Goal: Entertainment & Leisure: Consume media (video, audio)

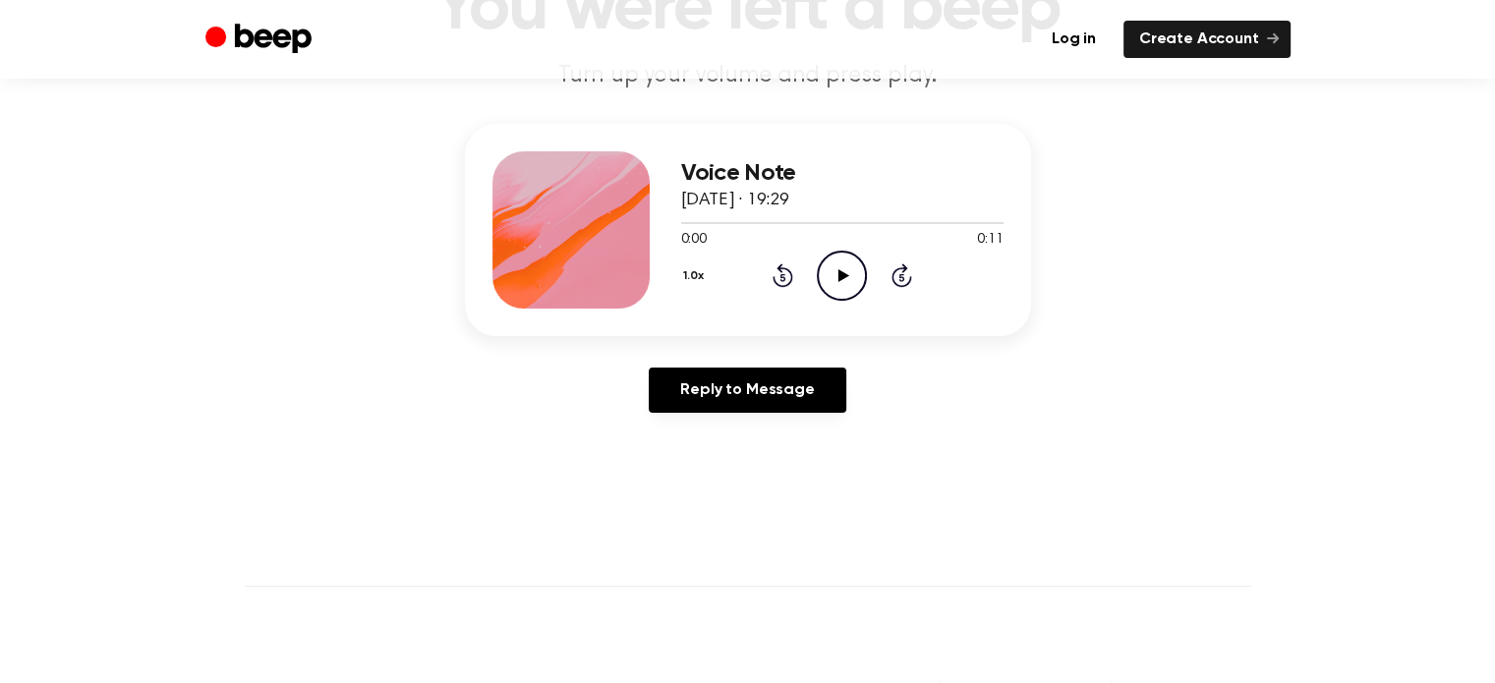
scroll to position [197, 0]
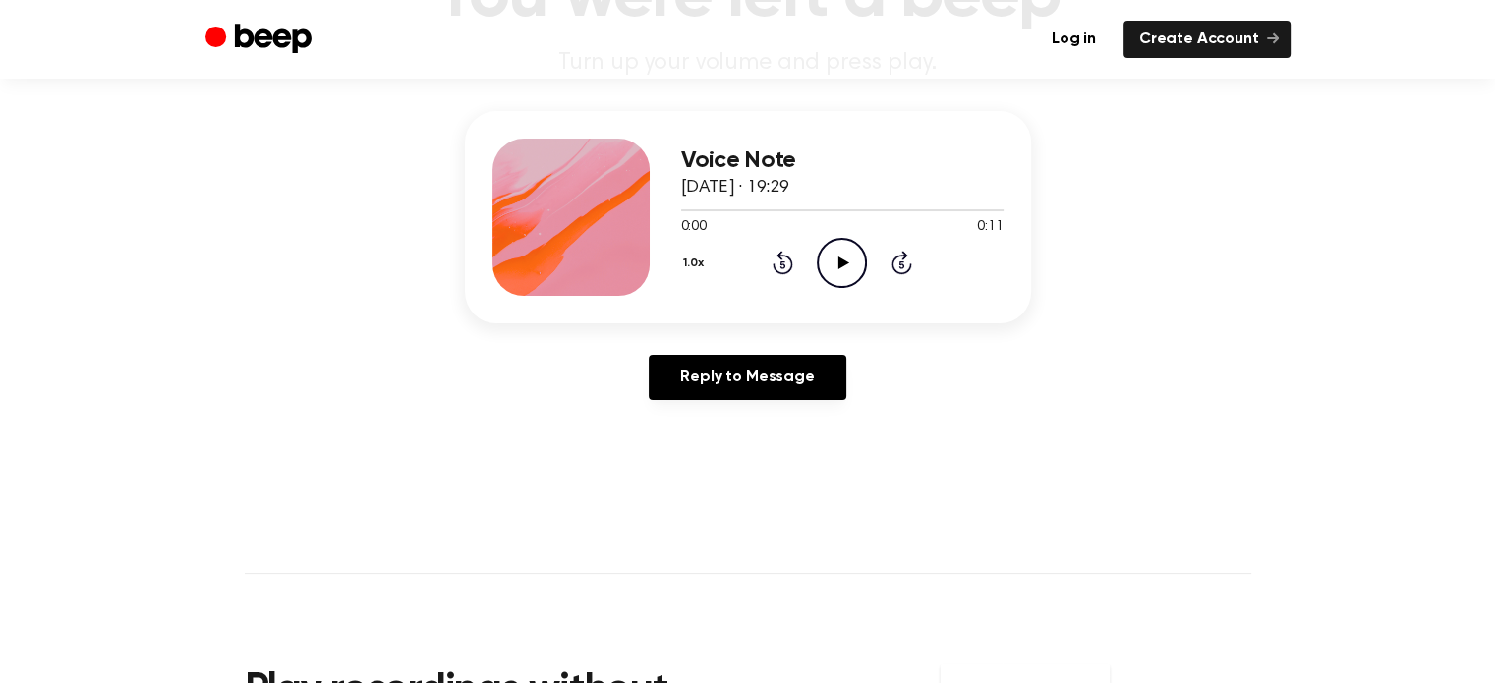
click at [853, 264] on icon "Play Audio" at bounding box center [842, 263] width 50 height 50
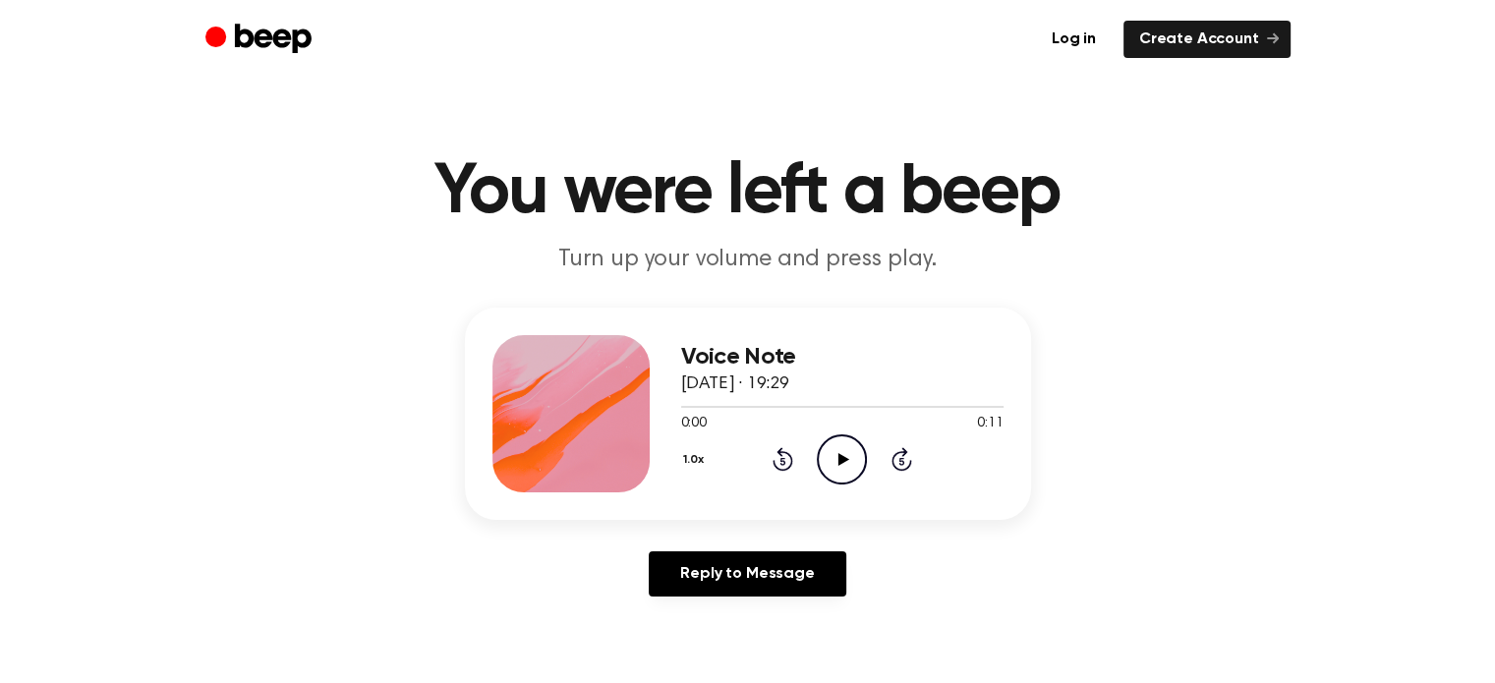
click at [846, 435] on icon "Play Audio" at bounding box center [842, 459] width 50 height 50
click at [849, 455] on icon "Play Audio" at bounding box center [842, 459] width 50 height 50
click at [750, 408] on div at bounding box center [842, 406] width 322 height 16
click at [844, 463] on icon "Play Audio" at bounding box center [842, 459] width 50 height 50
click at [798, 455] on div "1.0x Rewind 5 seconds Play Audio Skip 5 seconds" at bounding box center [842, 459] width 322 height 50
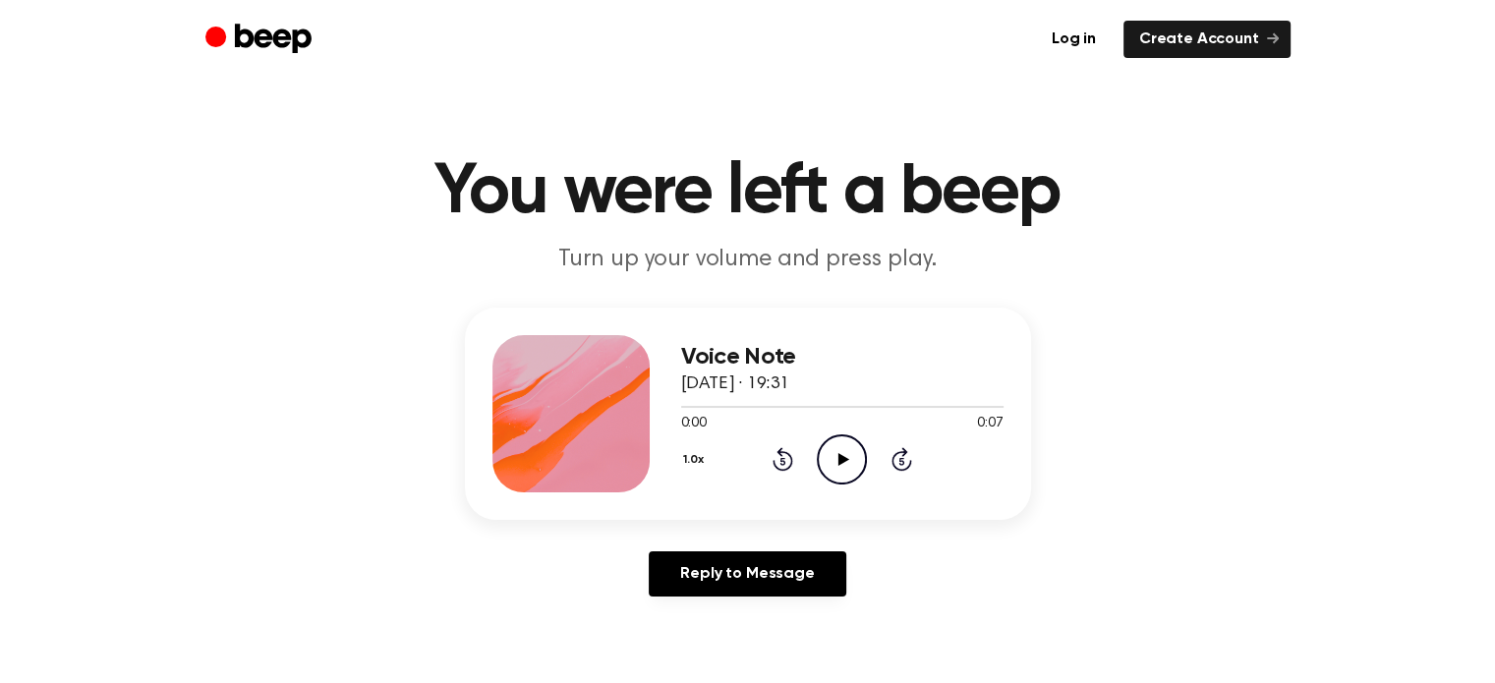
click at [861, 448] on icon "Play Audio" at bounding box center [842, 459] width 50 height 50
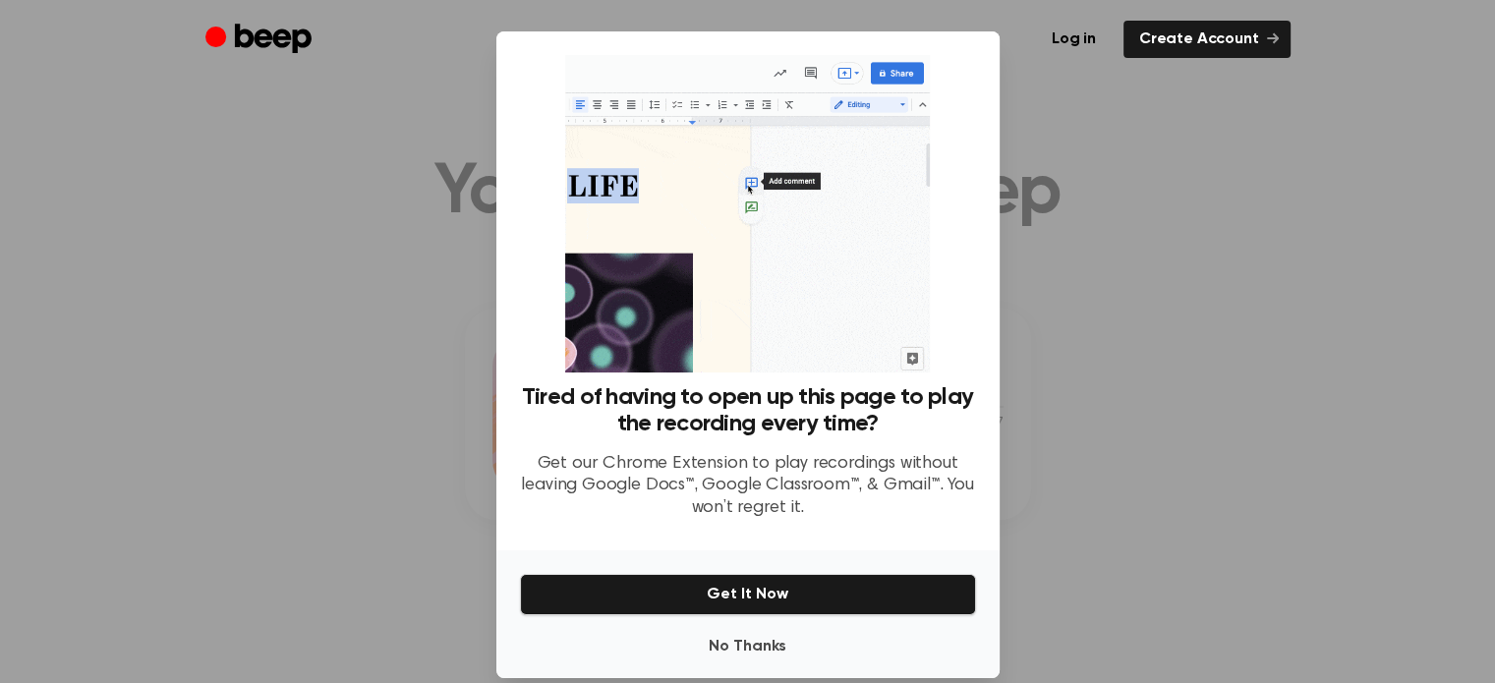
click at [1030, 424] on div at bounding box center [747, 341] width 1495 height 683
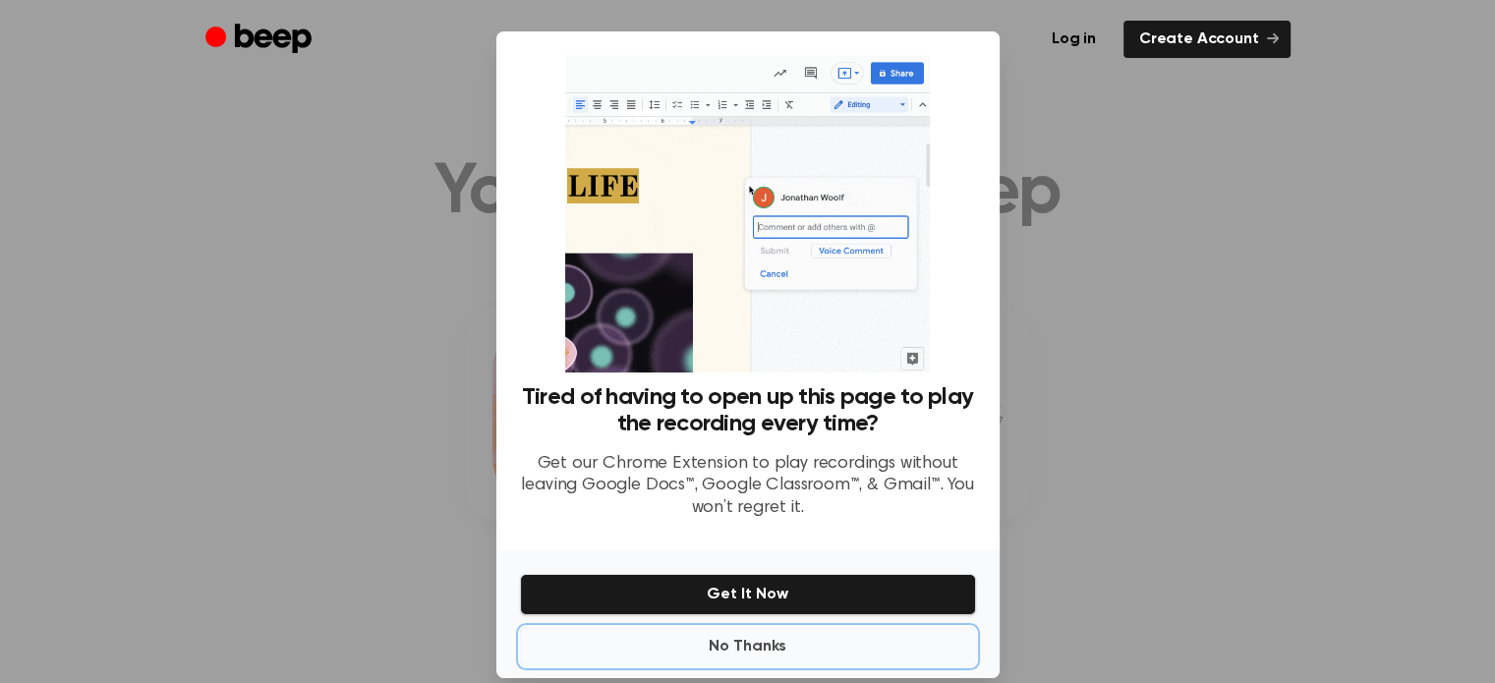
drag, startPoint x: 743, startPoint y: 645, endPoint x: 786, endPoint y: 538, distance: 115.5
click at [743, 644] on button "No Thanks" at bounding box center [748, 646] width 456 height 39
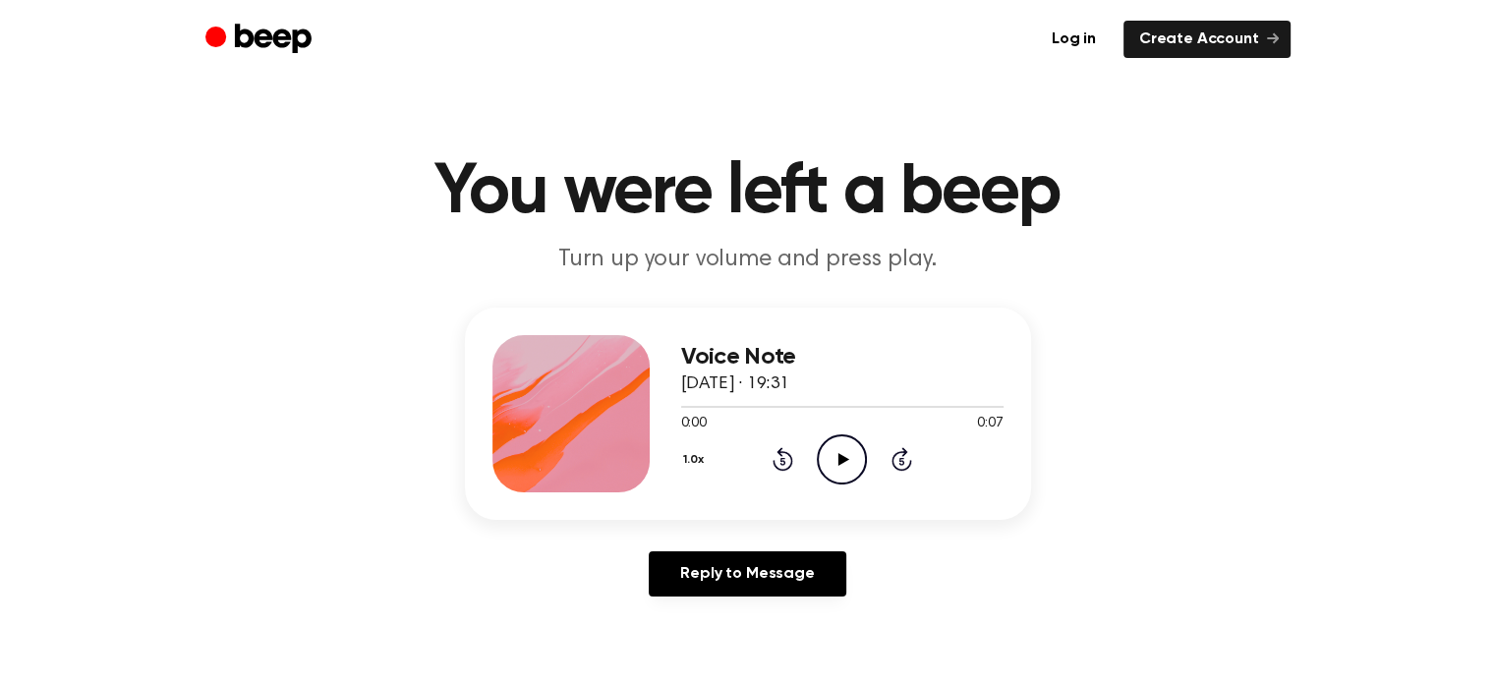
click at [842, 463] on icon "Play Audio" at bounding box center [842, 459] width 50 height 50
click at [837, 445] on icon "Play Audio" at bounding box center [842, 459] width 50 height 50
click at [832, 457] on icon "Play Audio" at bounding box center [842, 459] width 50 height 50
click at [832, 449] on icon "Play Audio" at bounding box center [842, 459] width 50 height 50
click at [837, 439] on icon "Pause Audio" at bounding box center [842, 459] width 50 height 50
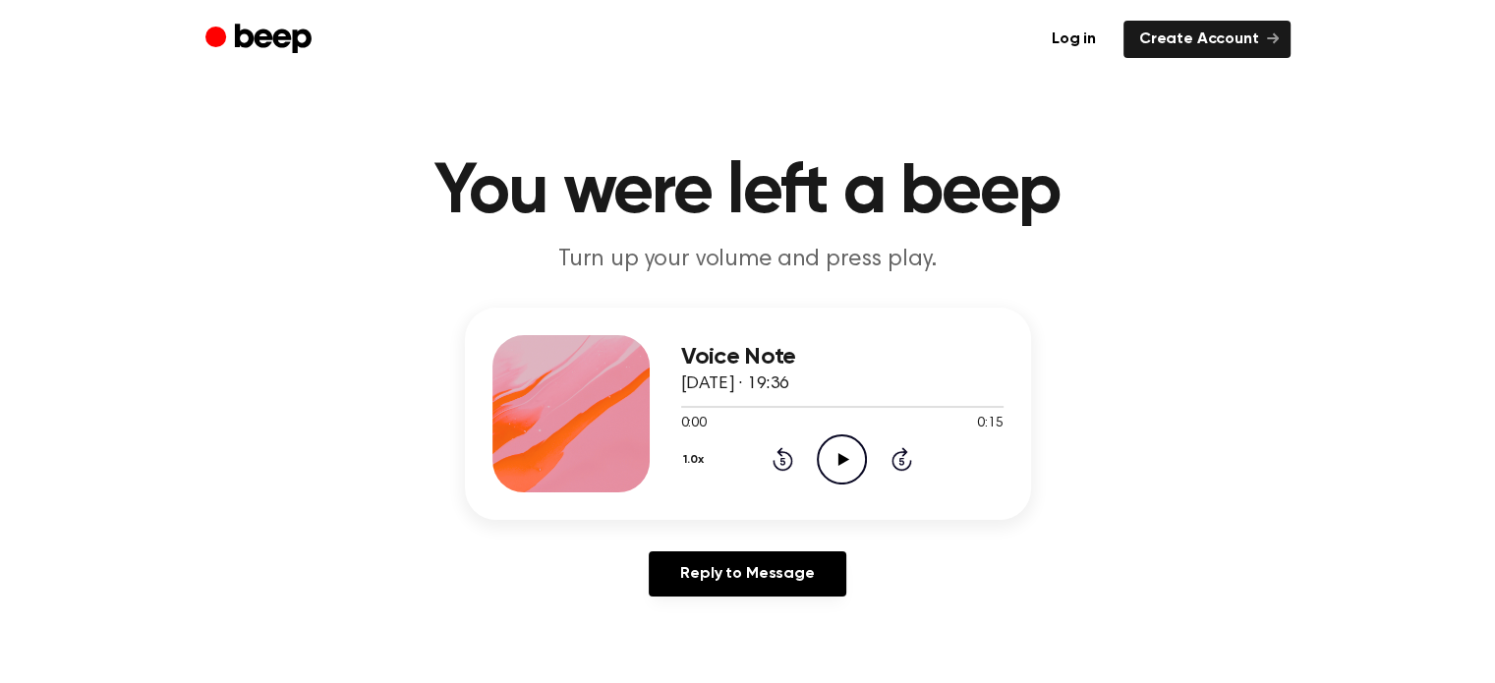
click at [852, 442] on icon "Play Audio" at bounding box center [842, 459] width 50 height 50
click at [848, 463] on icon "Play Audio" at bounding box center [842, 459] width 50 height 50
click at [830, 448] on icon "Play Audio" at bounding box center [842, 459] width 50 height 50
click at [830, 463] on icon "Play Audio" at bounding box center [842, 459] width 50 height 50
click at [830, 478] on icon "Play Audio" at bounding box center [842, 459] width 50 height 50
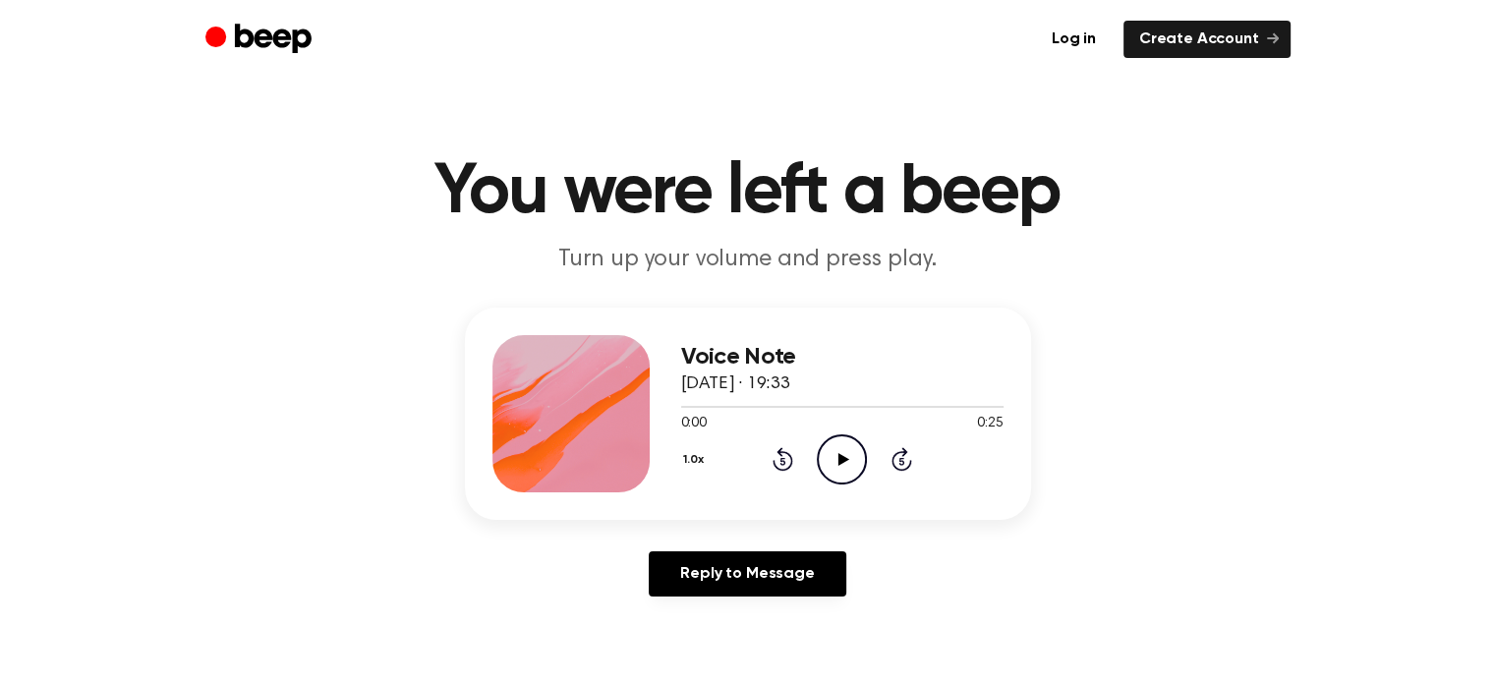
click at [841, 452] on icon "Play Audio" at bounding box center [842, 459] width 50 height 50
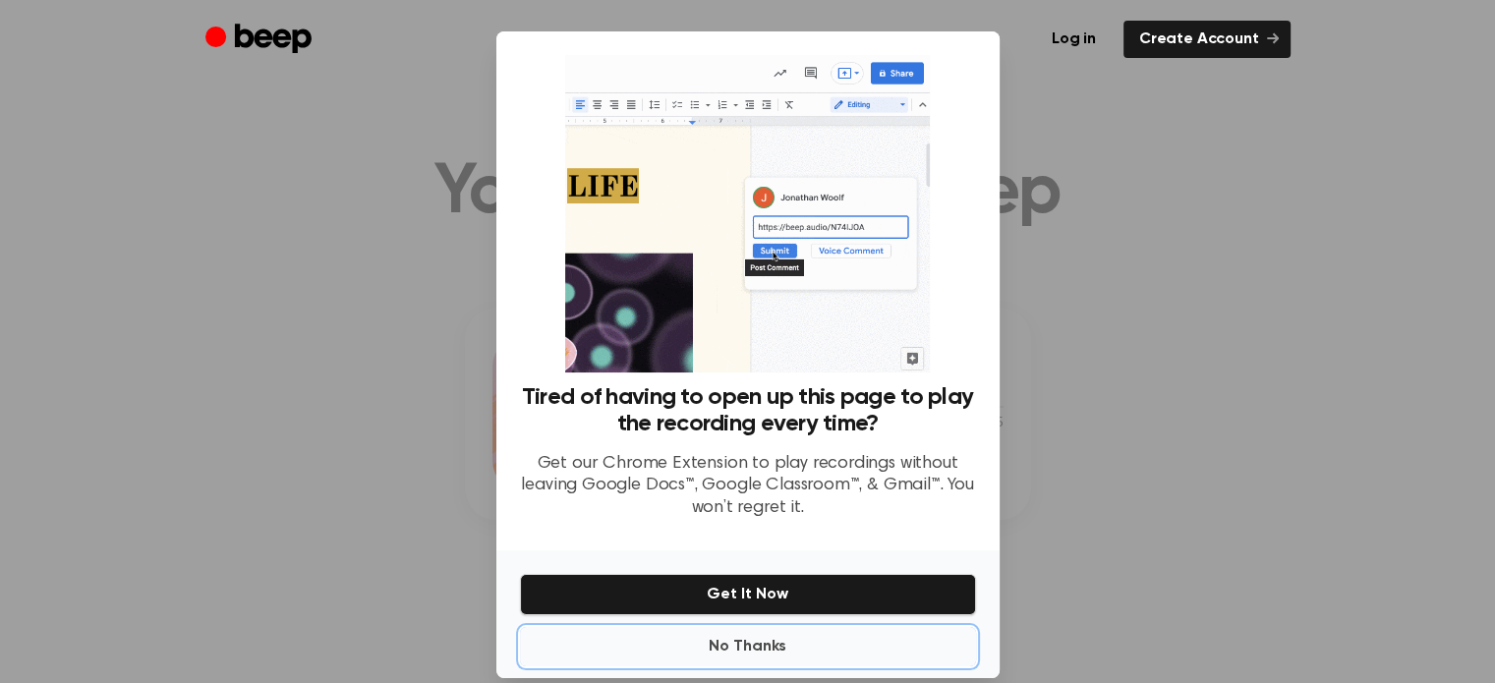
click at [738, 649] on button "No Thanks" at bounding box center [748, 646] width 456 height 39
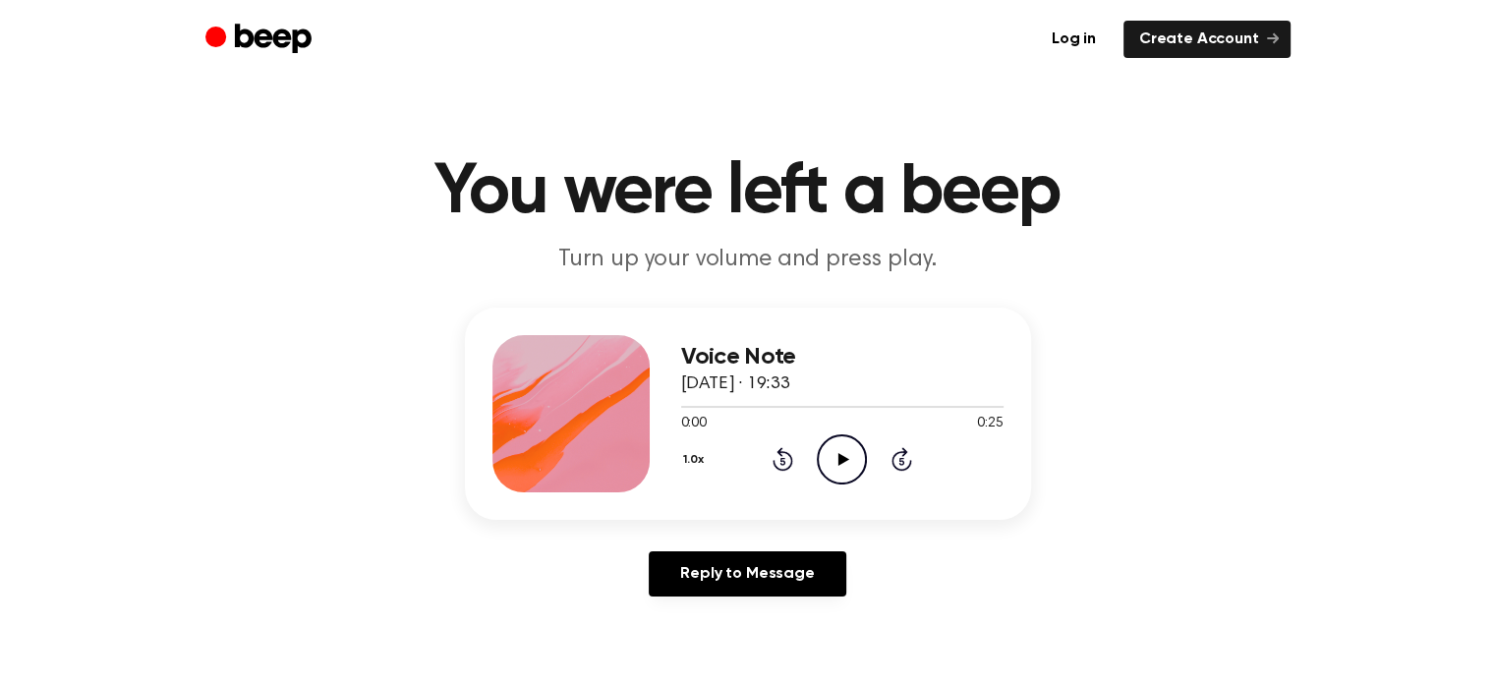
click at [841, 467] on icon "Play Audio" at bounding box center [842, 459] width 50 height 50
click at [833, 461] on icon "Play Audio" at bounding box center [842, 459] width 50 height 50
click at [827, 455] on icon "Play Audio" at bounding box center [842, 459] width 50 height 50
click at [844, 463] on icon at bounding box center [841, 459] width 9 height 13
click at [844, 463] on icon "Play Audio" at bounding box center [842, 459] width 50 height 50
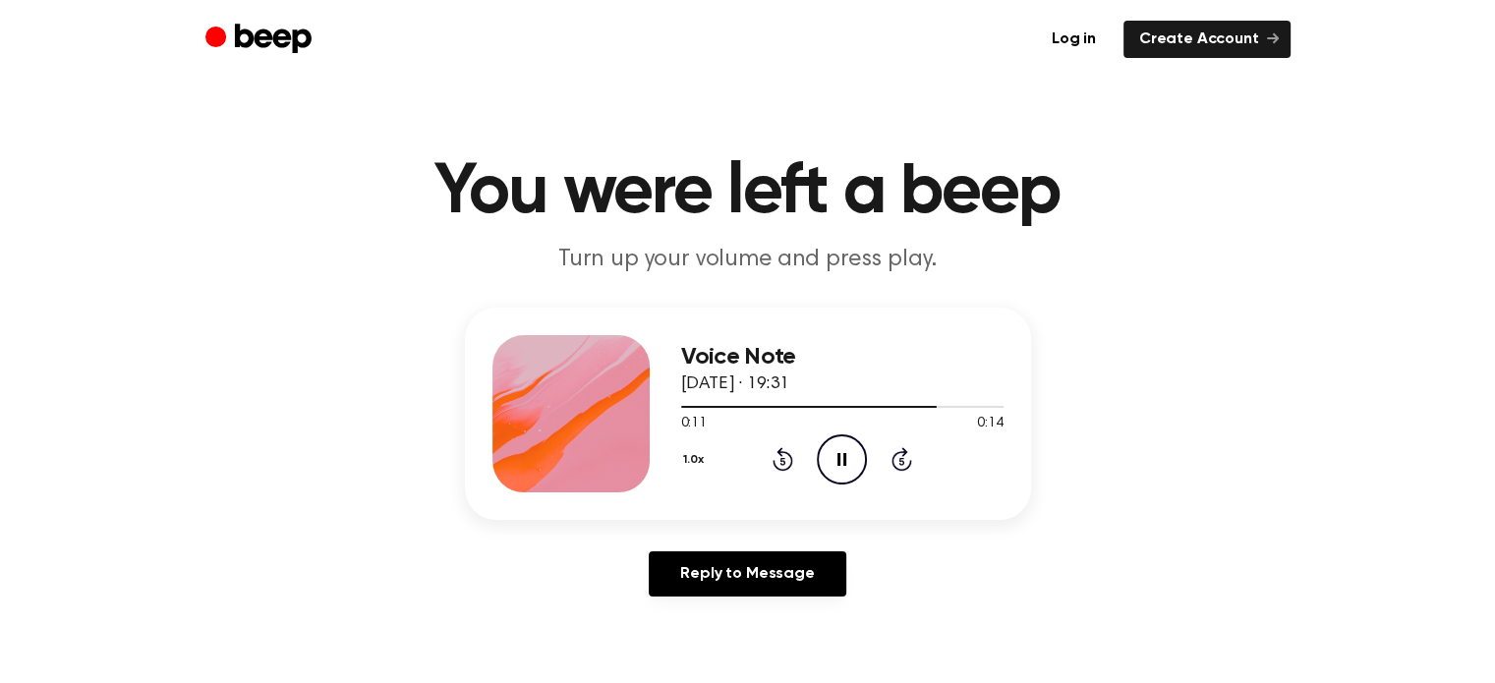
click at [844, 463] on icon at bounding box center [841, 459] width 9 height 13
click at [830, 439] on icon "Play Audio" at bounding box center [842, 459] width 50 height 50
click at [833, 455] on icon "Pause Audio" at bounding box center [842, 459] width 50 height 50
click at [831, 446] on icon "Play Audio" at bounding box center [842, 459] width 50 height 50
drag, startPoint x: 833, startPoint y: 471, endPoint x: 838, endPoint y: 242, distance: 229.1
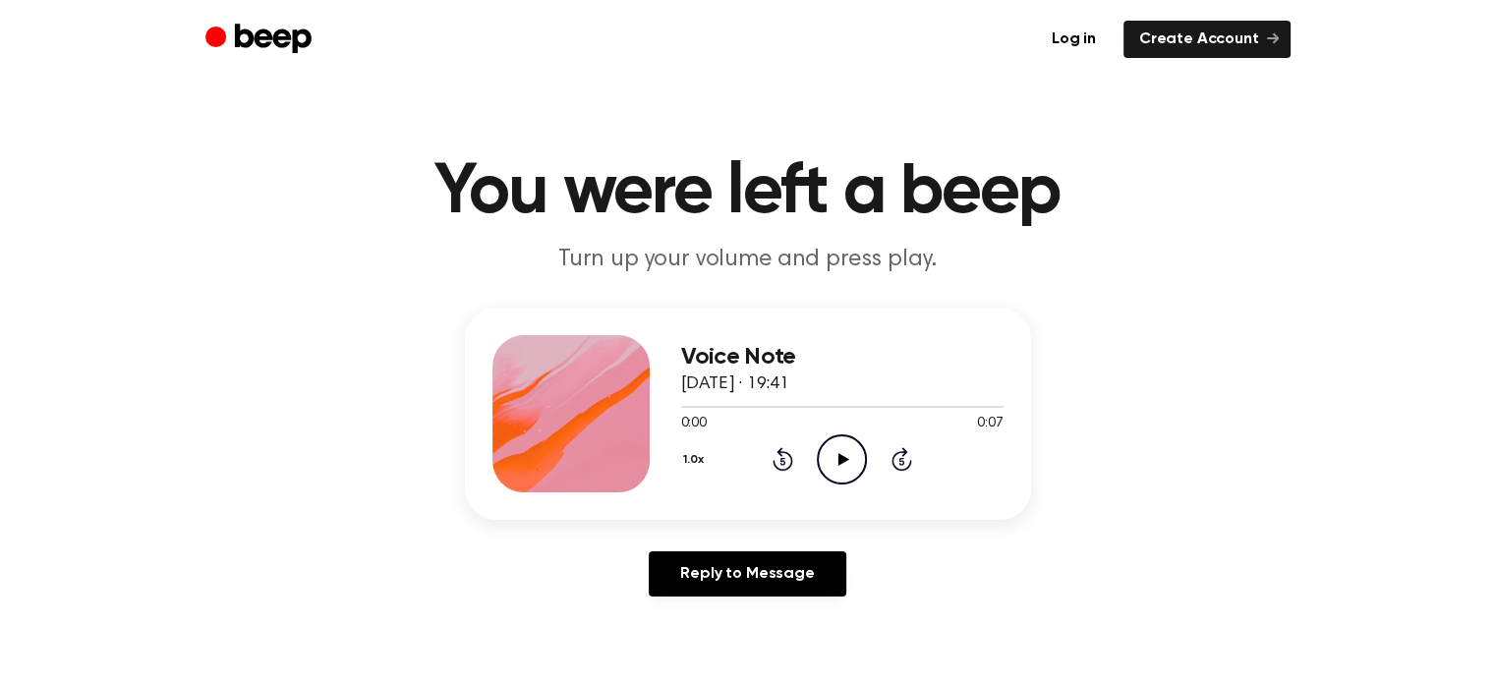
click at [834, 473] on icon "Play Audio" at bounding box center [842, 459] width 50 height 50
click at [833, 447] on icon "Play Audio" at bounding box center [842, 459] width 50 height 50
